Goal: Information Seeking & Learning: Learn about a topic

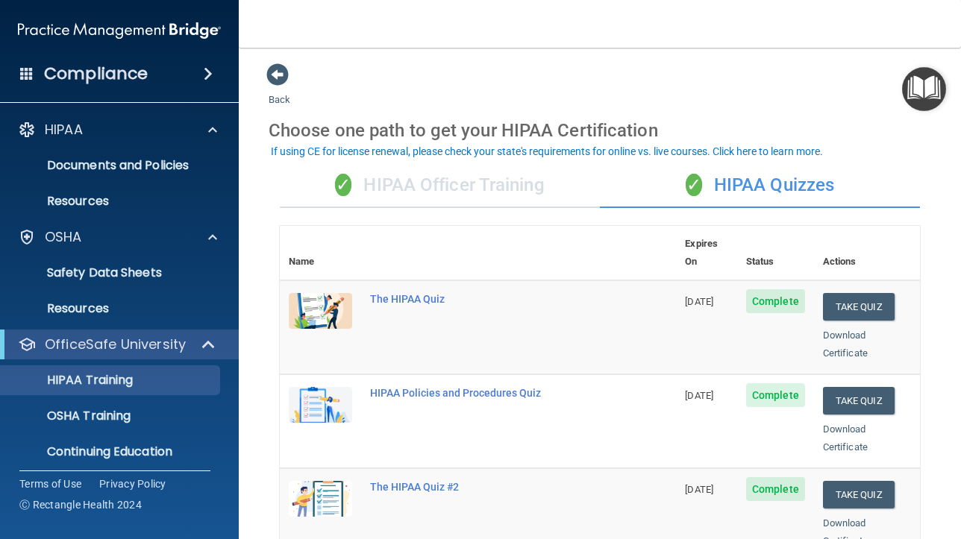
scroll to position [44, 0]
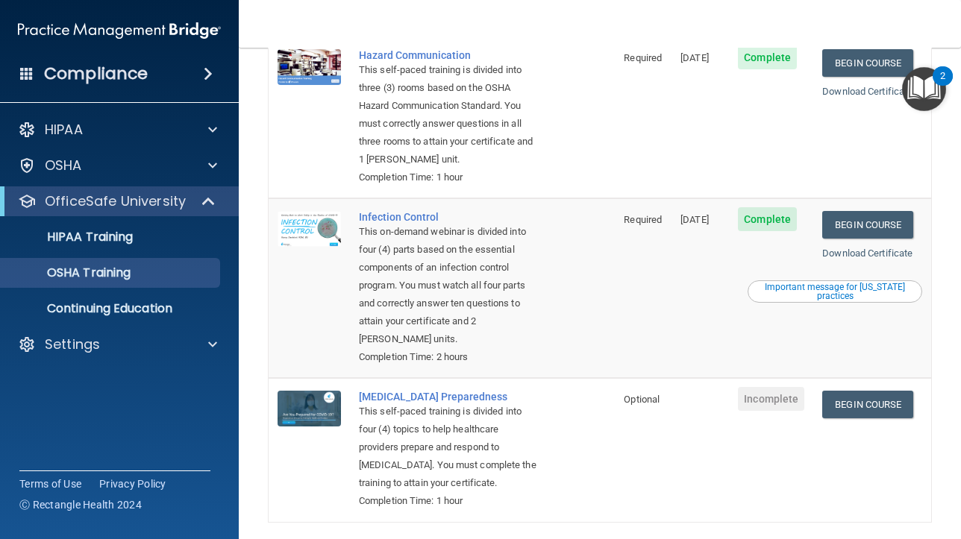
scroll to position [268, 0]
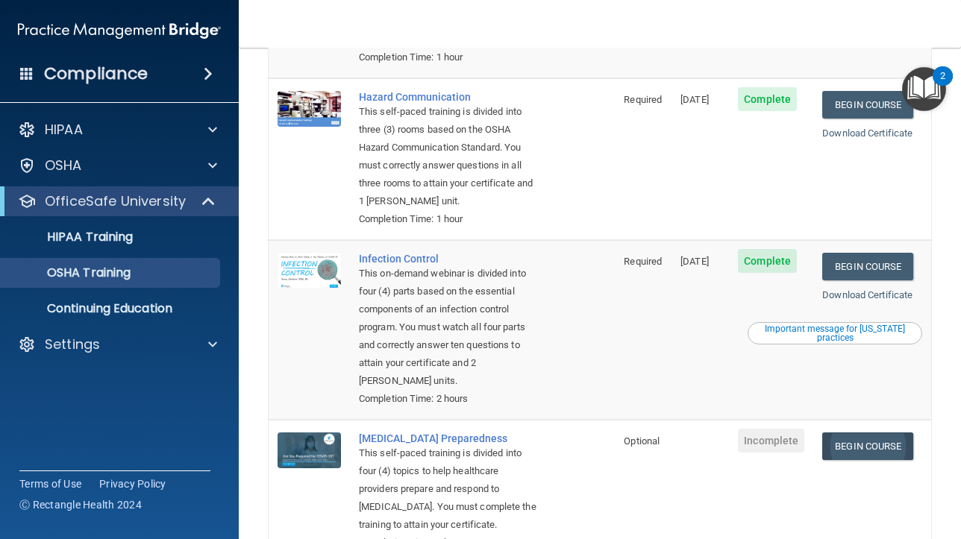
click at [871, 443] on link "Begin Course" at bounding box center [867, 447] width 91 height 28
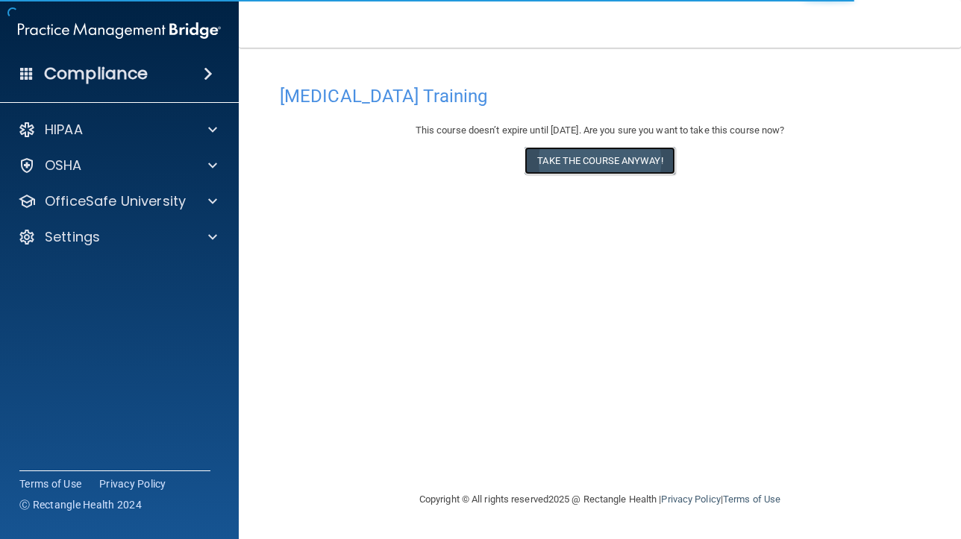
click at [570, 168] on button "Take the course anyway!" at bounding box center [599, 161] width 150 height 28
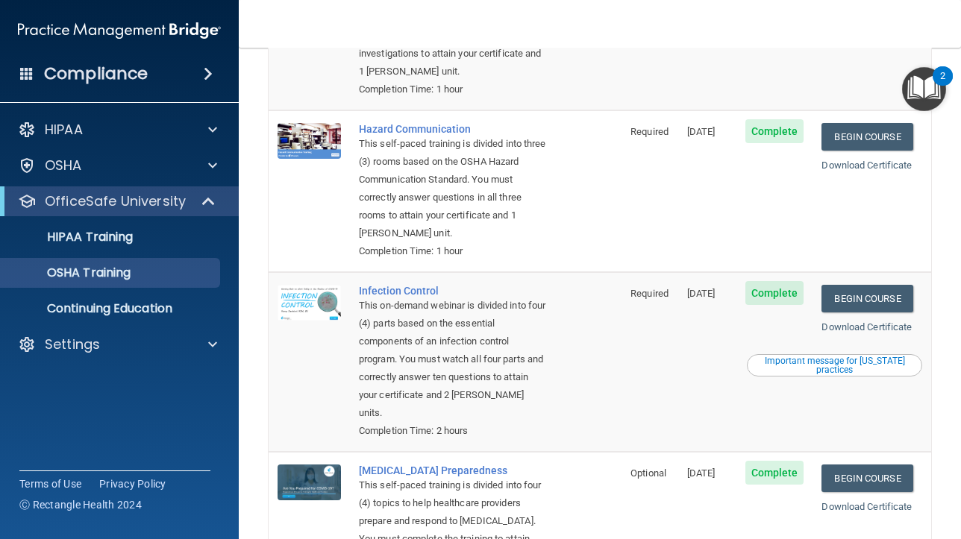
scroll to position [353, 0]
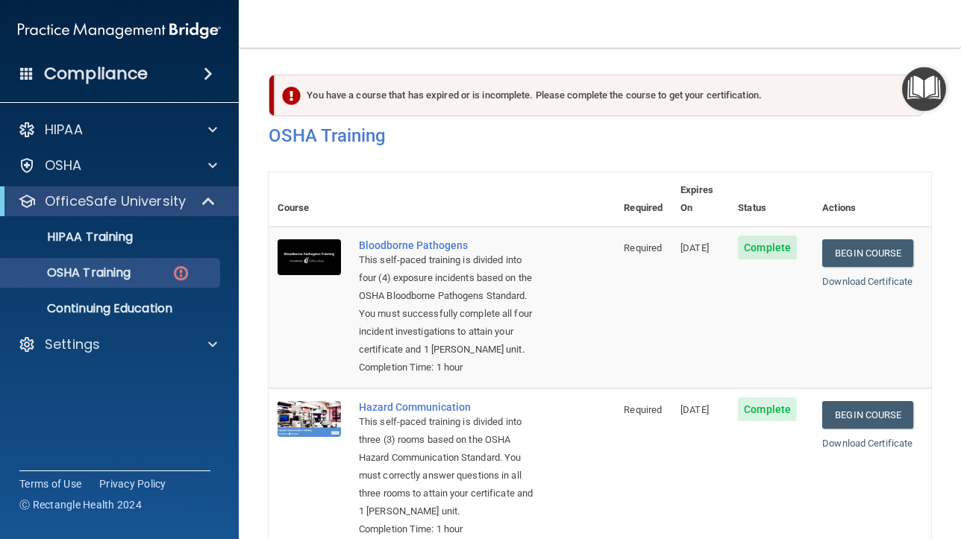
scroll to position [195, 0]
